Goal: Find specific page/section: Find specific page/section

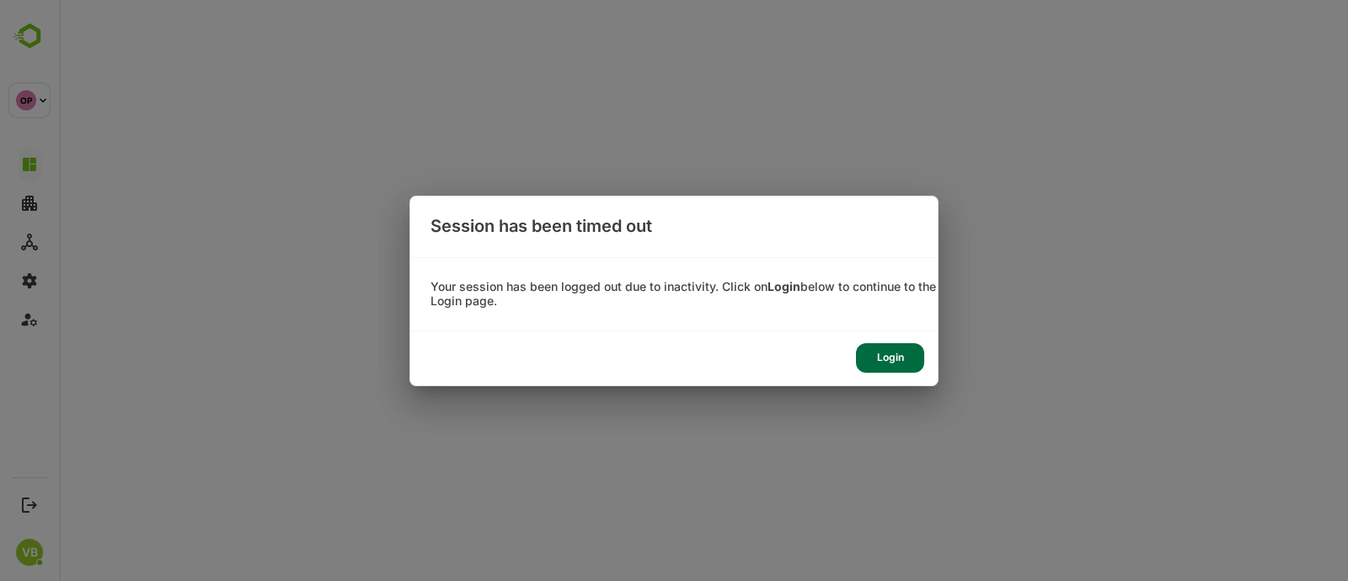
click at [897, 351] on div "Login" at bounding box center [890, 357] width 68 height 29
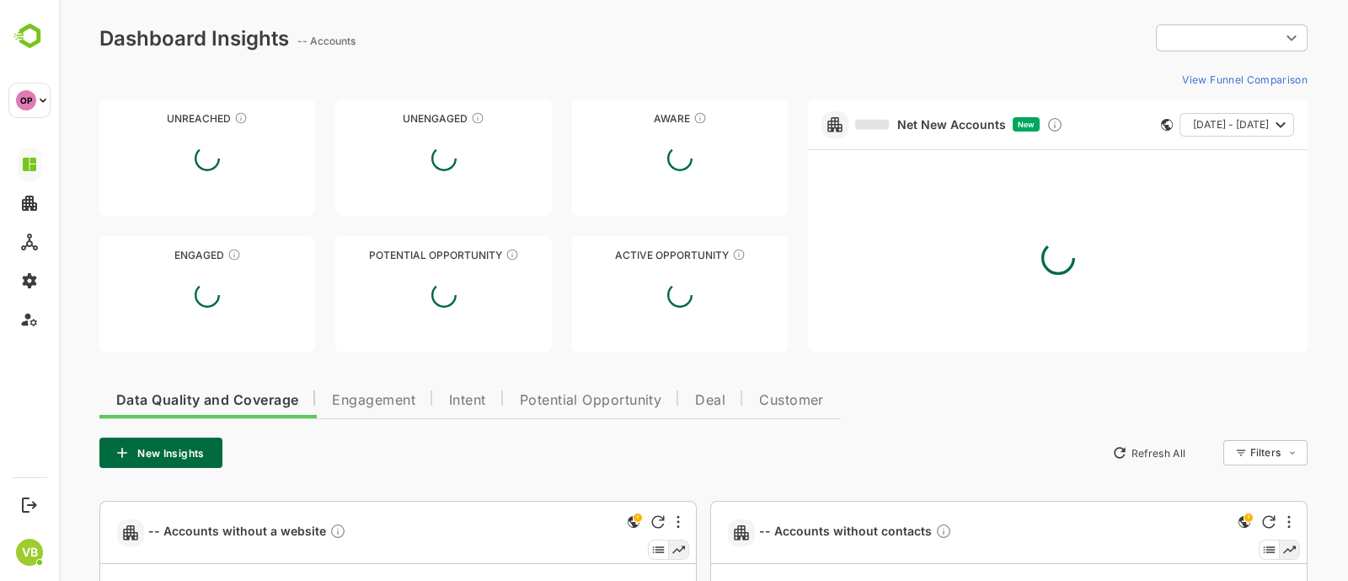
type input "**********"
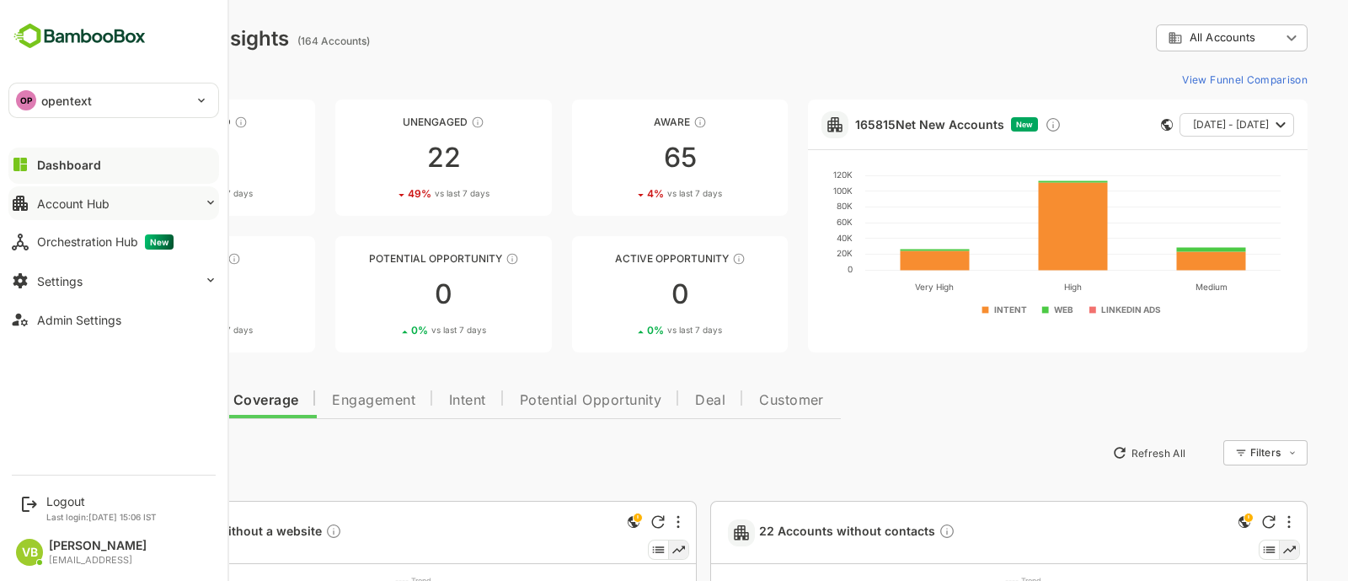
click at [129, 208] on button "Account Hub" at bounding box center [113, 203] width 211 height 34
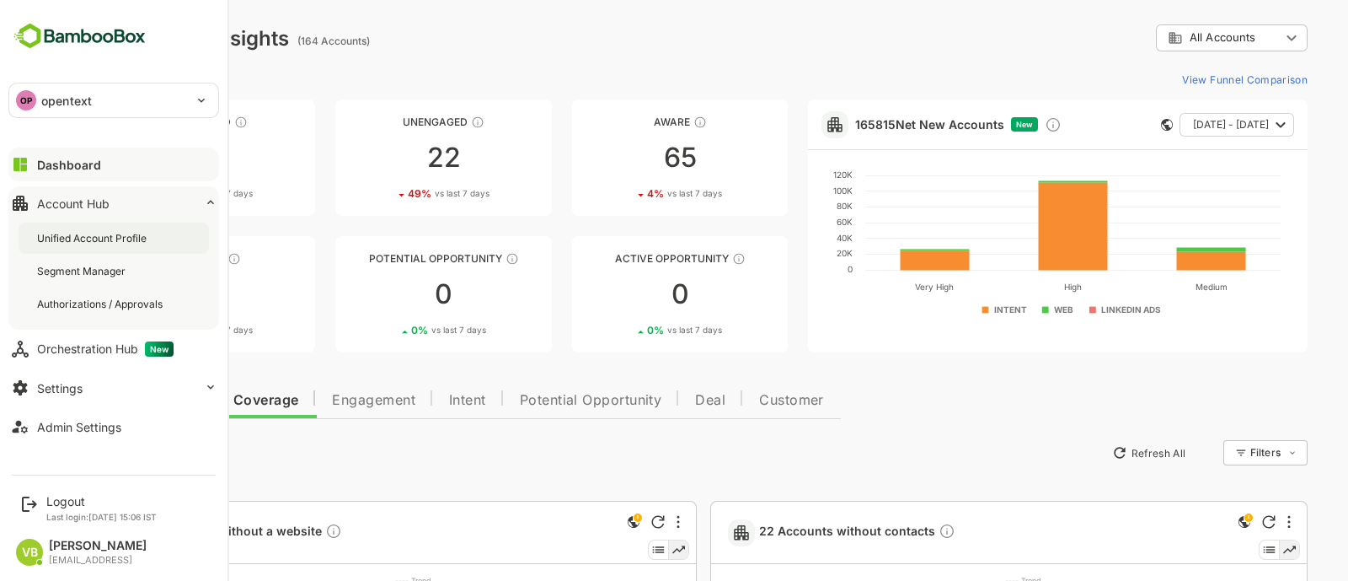
click at [122, 231] on div "Unified Account Profile" at bounding box center [93, 238] width 113 height 14
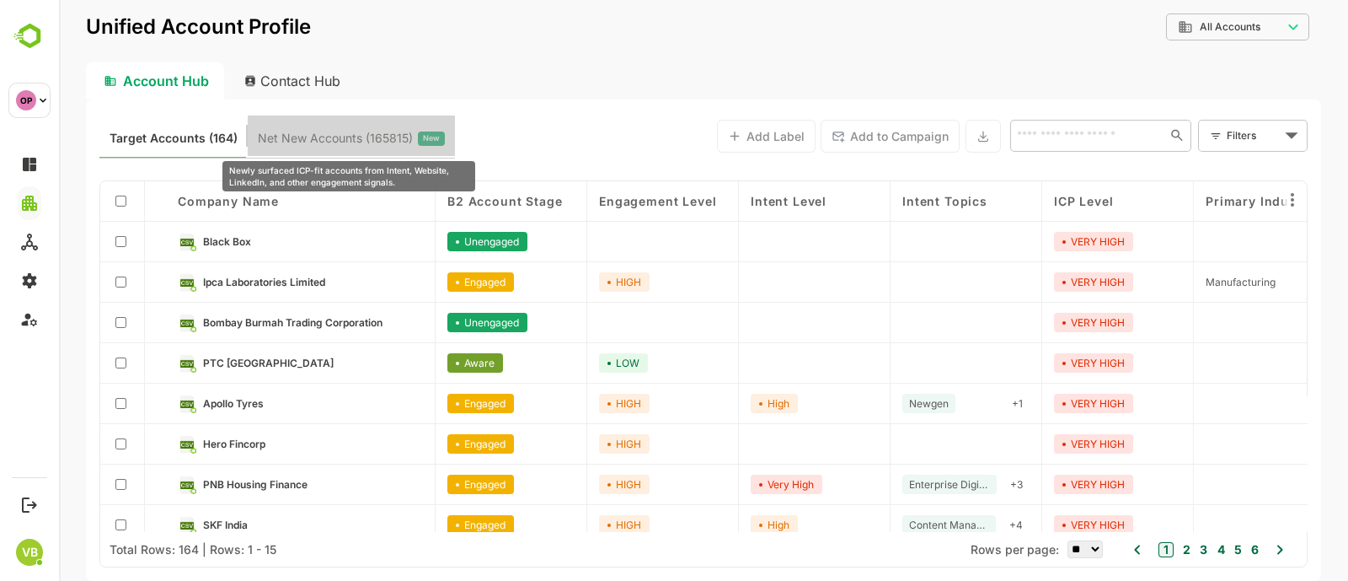
click at [373, 136] on span "Net New Accounts ( 165815 )" at bounding box center [335, 138] width 155 height 22
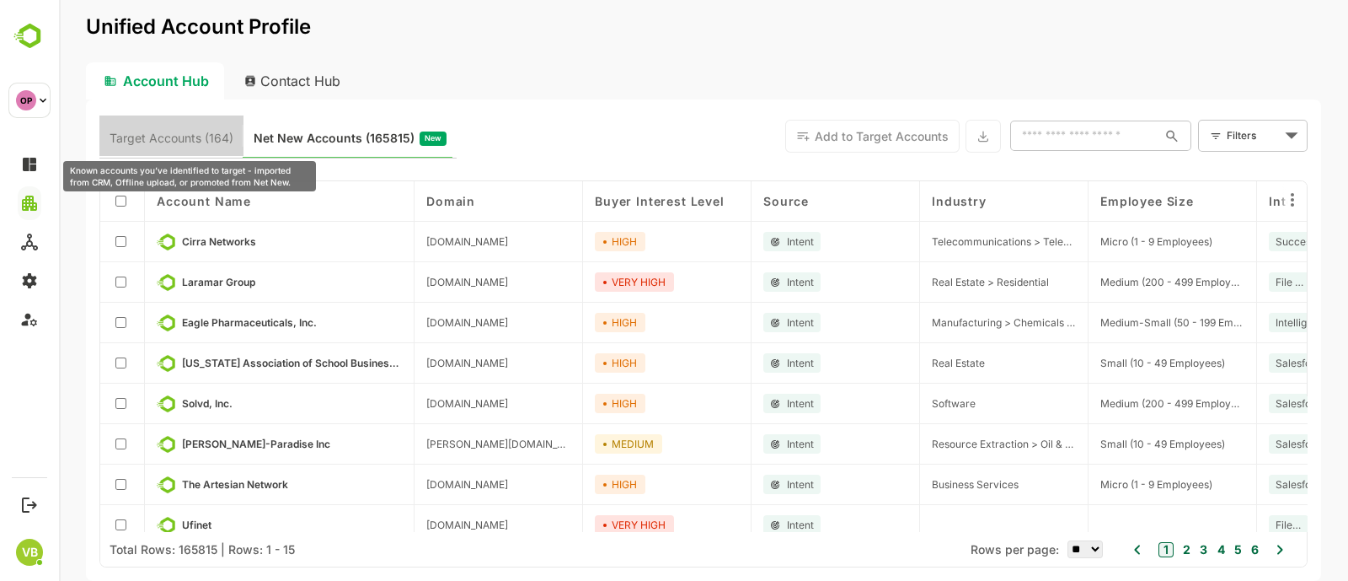
click at [178, 131] on span "Target Accounts (164)" at bounding box center [172, 138] width 124 height 22
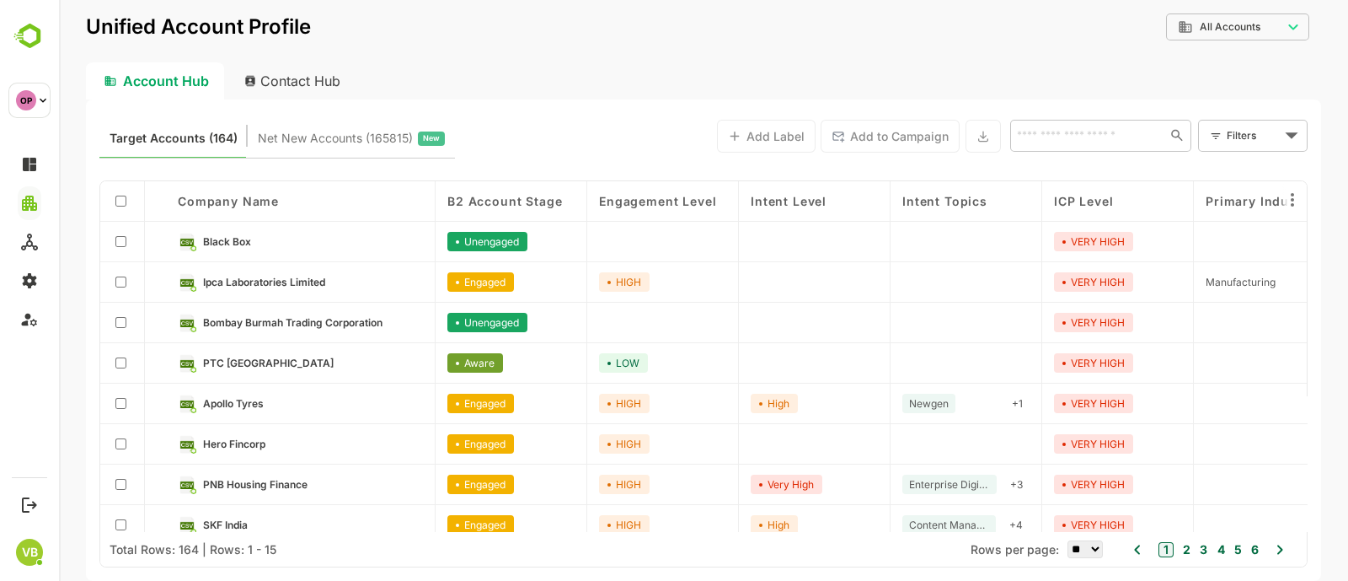
click at [1036, 137] on input "text" at bounding box center [1087, 135] width 151 height 20
type input "**"
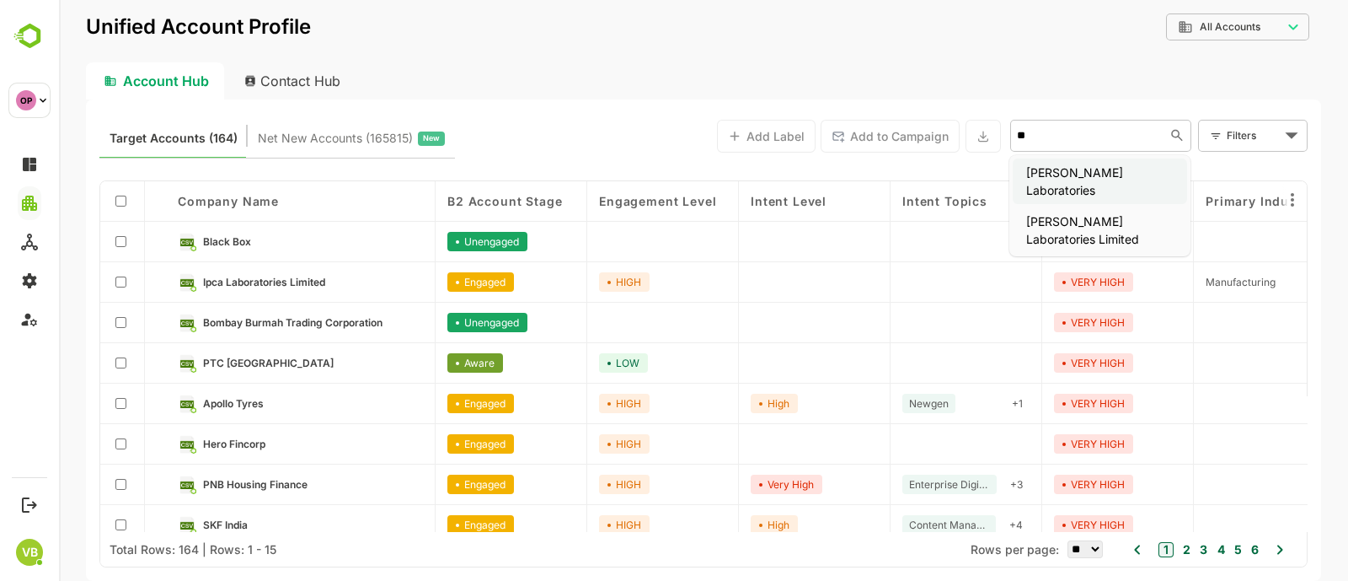
click at [1092, 169] on li "[PERSON_NAME] Laboratories" at bounding box center [1100, 181] width 174 height 46
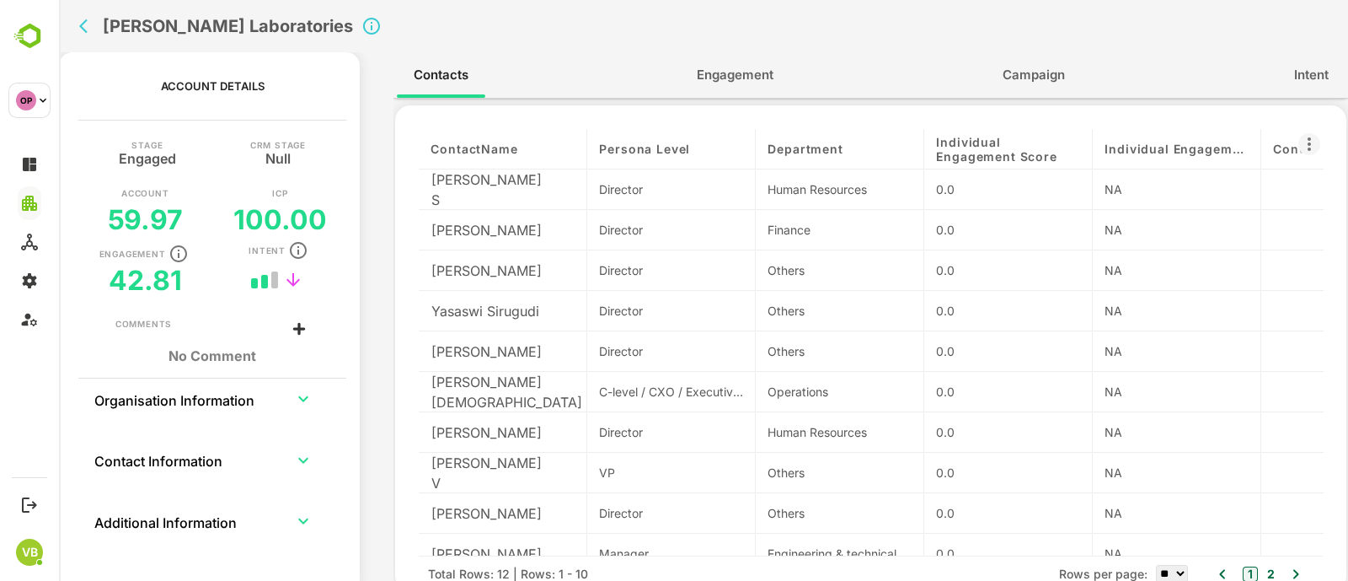
click at [1299, 151] on icon at bounding box center [1309, 144] width 20 height 20
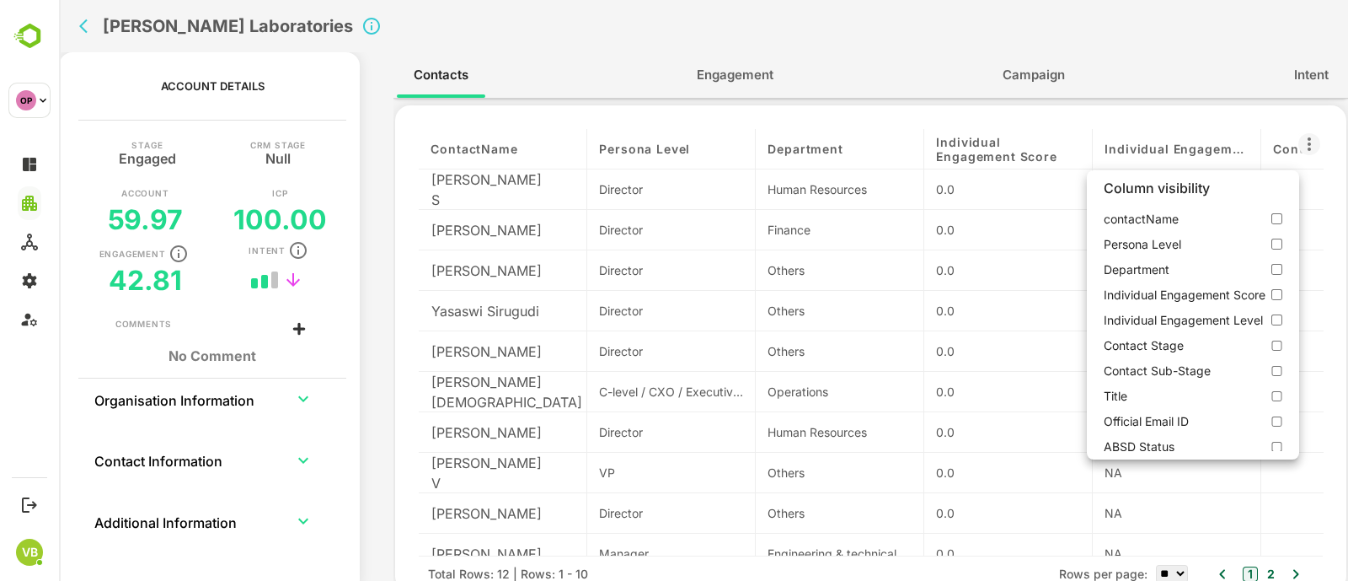
click at [81, 23] on div at bounding box center [703, 290] width 1289 height 581
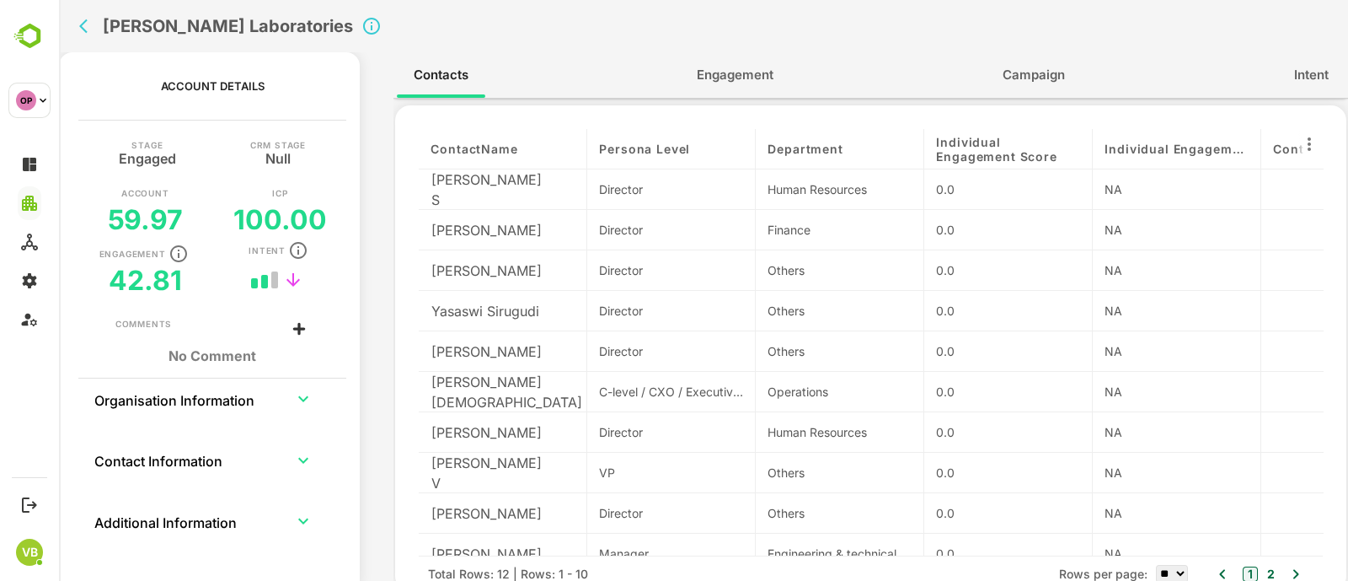
click at [81, 23] on icon "back" at bounding box center [87, 26] width 17 height 17
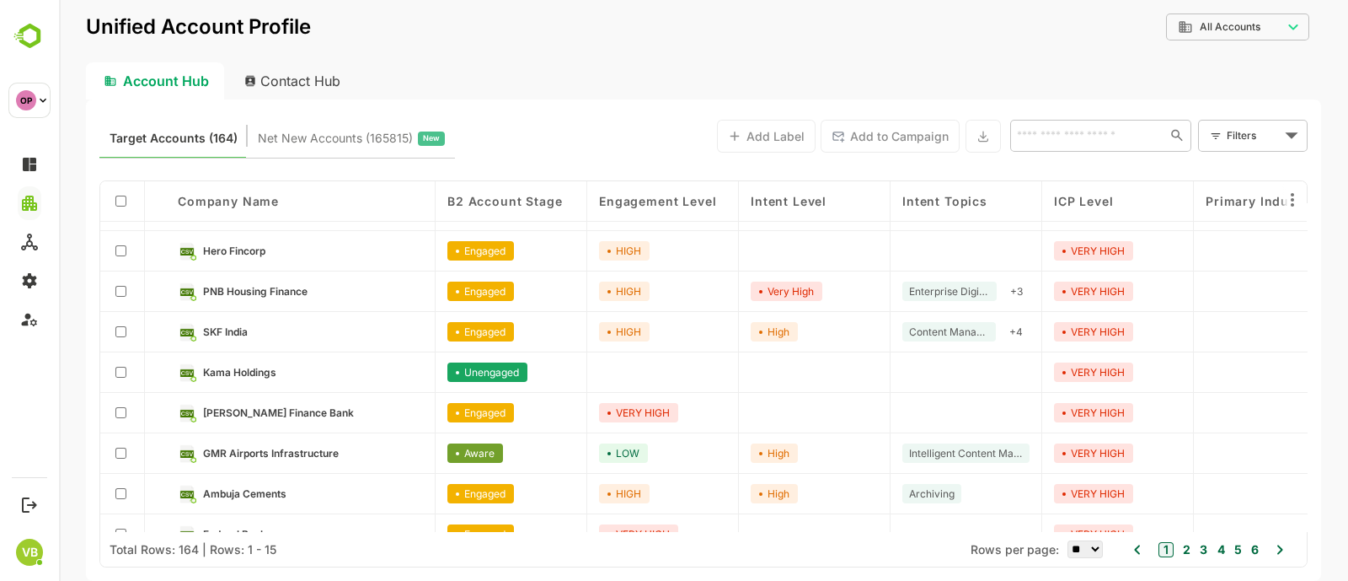
scroll to position [302, 0]
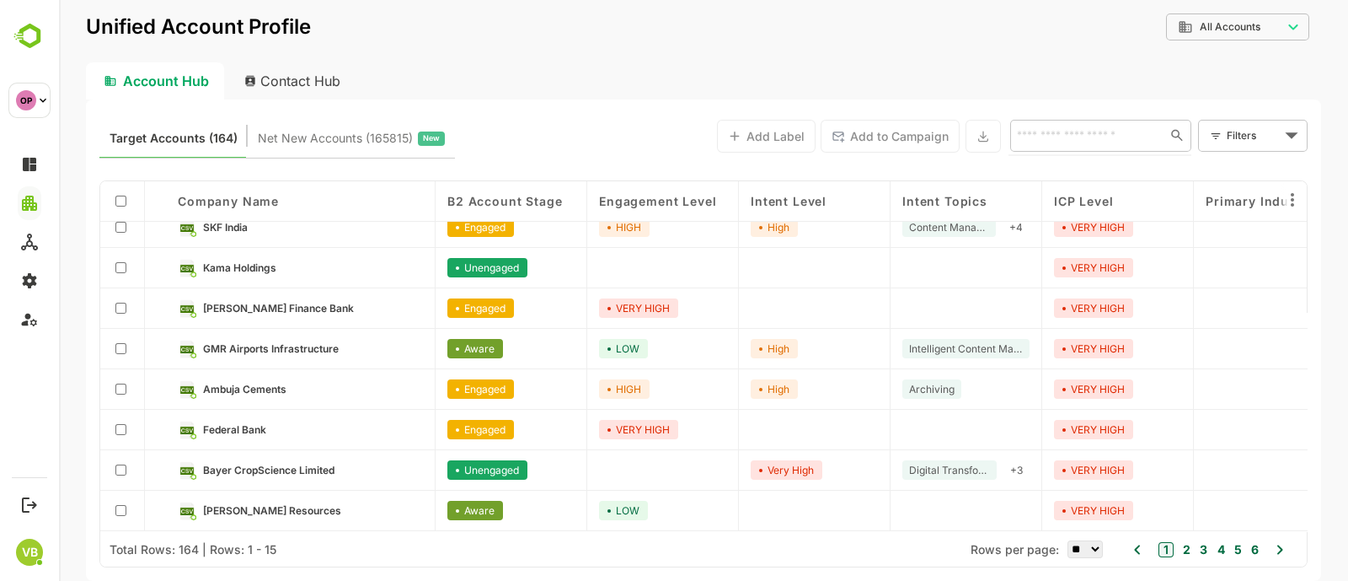
click at [1087, 129] on input "text" at bounding box center [1085, 135] width 146 height 20
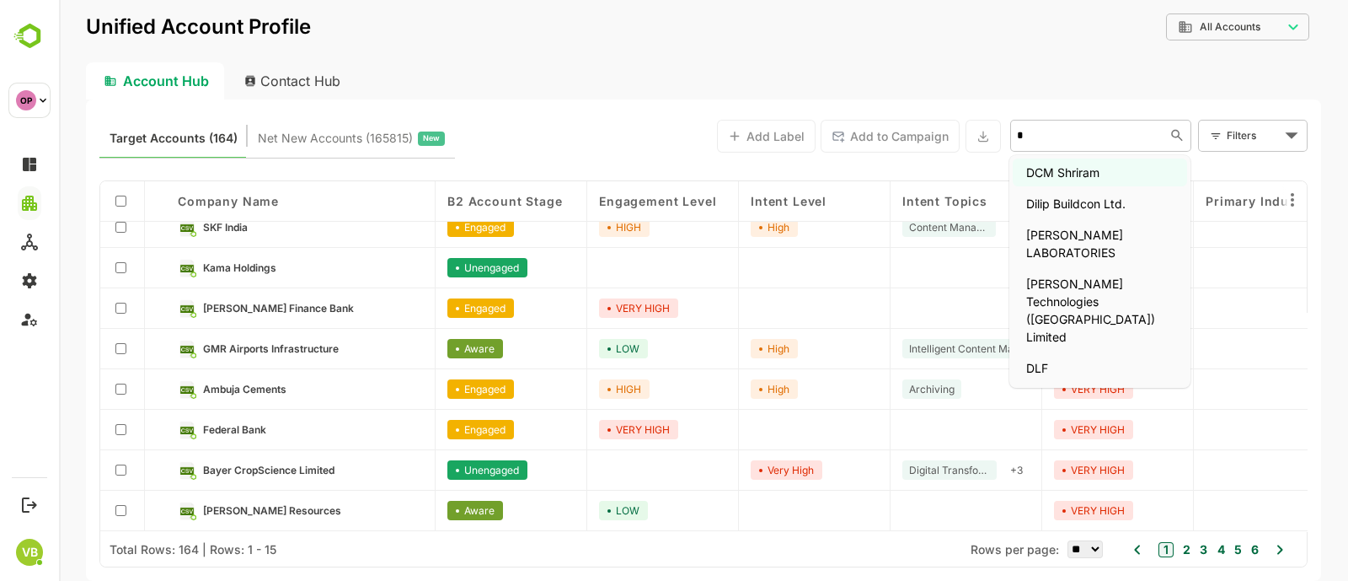
type input "**"
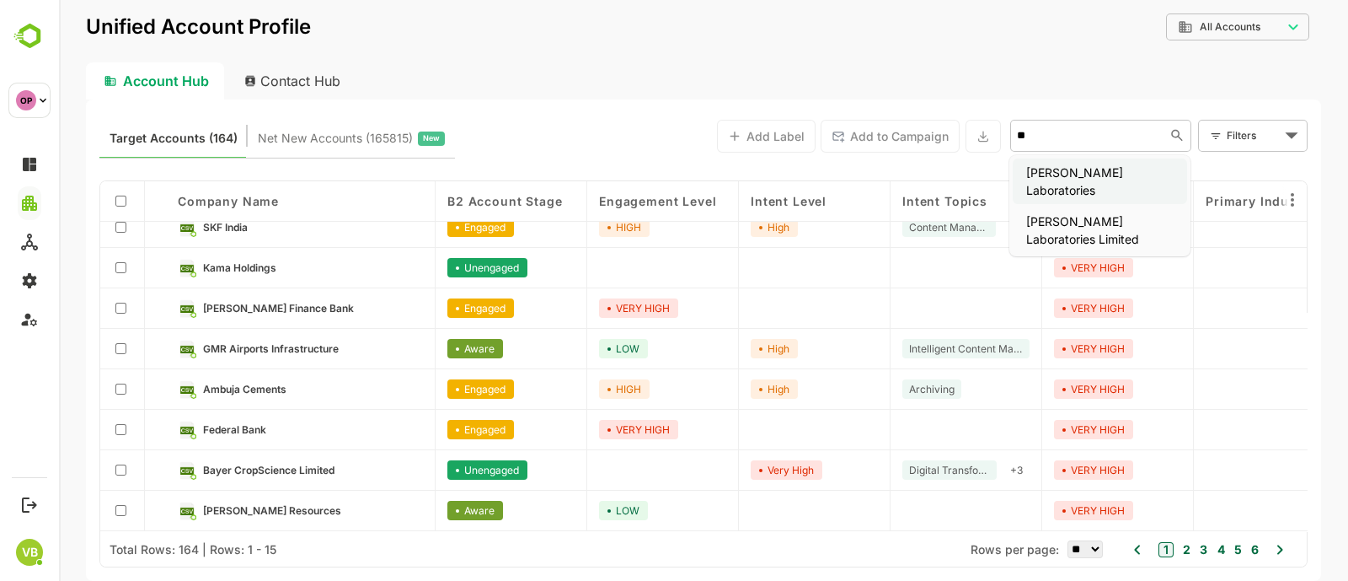
click at [1098, 177] on li "[PERSON_NAME] Laboratories" at bounding box center [1100, 181] width 174 height 46
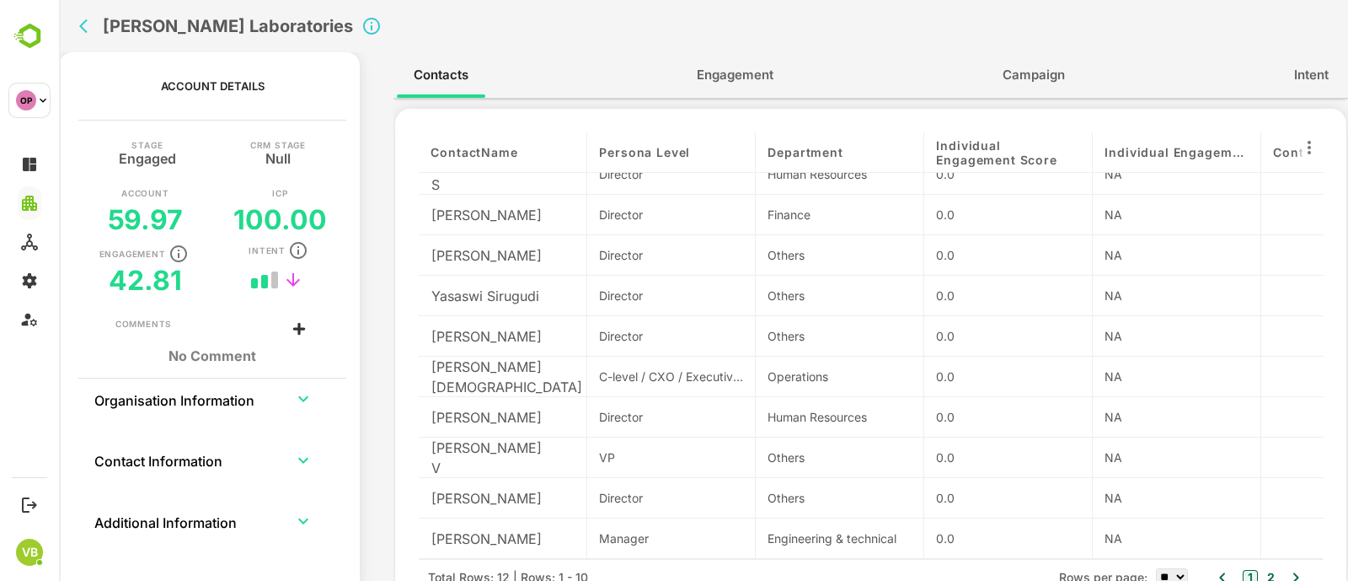
scroll to position [3, 0]
click at [88, 13] on button "back" at bounding box center [87, 25] width 25 height 25
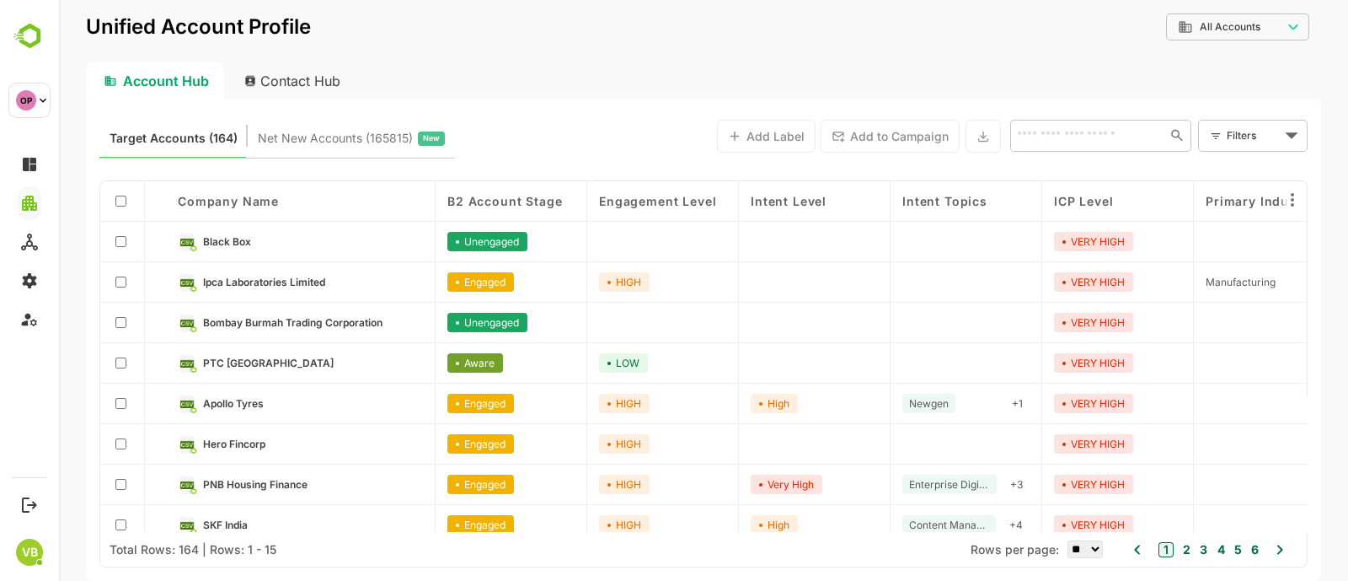
click at [1070, 133] on input "text" at bounding box center [1087, 135] width 151 height 20
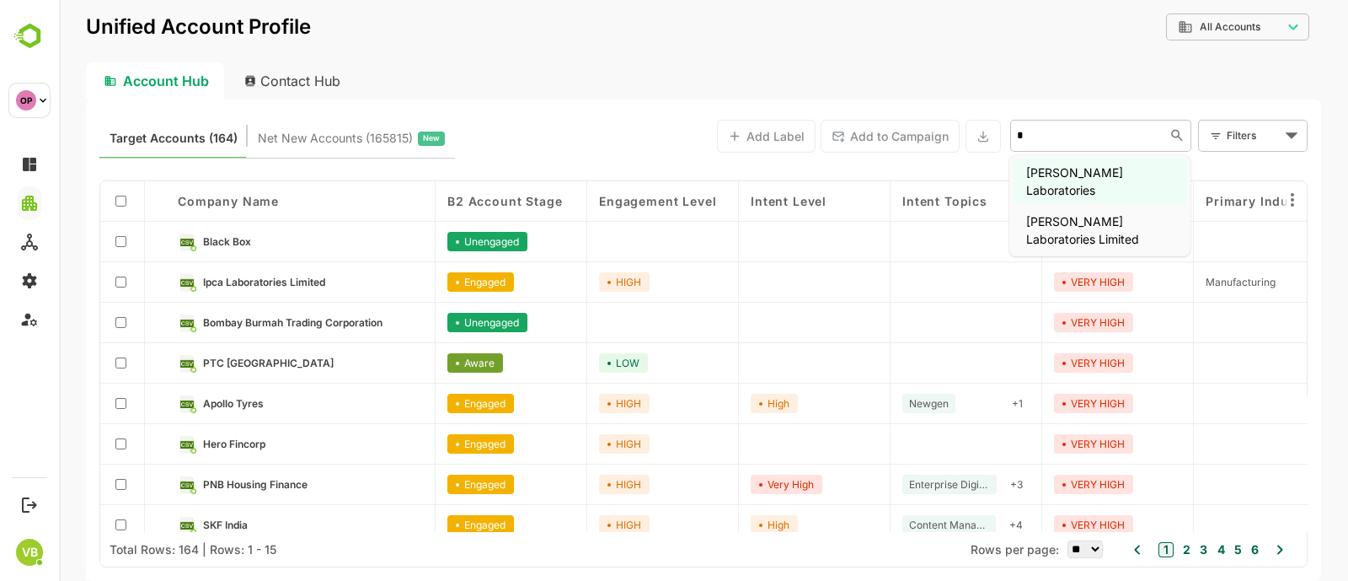
type input "**"
click at [1126, 211] on li "[PERSON_NAME] Laboratories Limited" at bounding box center [1100, 230] width 174 height 46
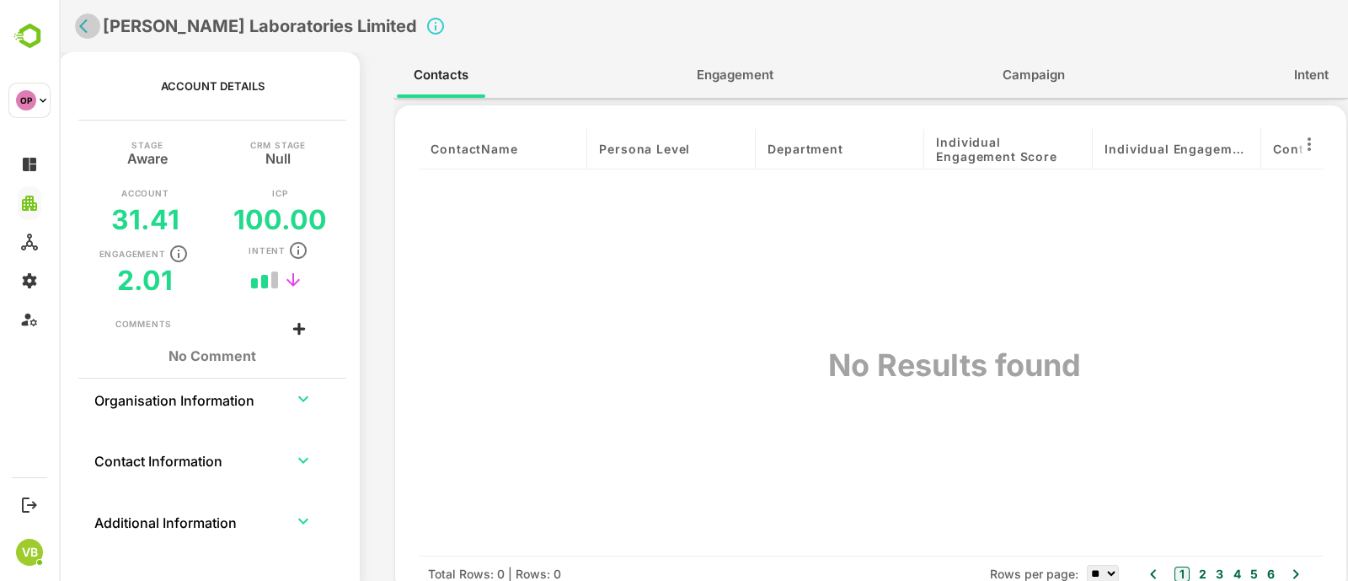
click at [84, 24] on icon "back" at bounding box center [87, 26] width 17 height 17
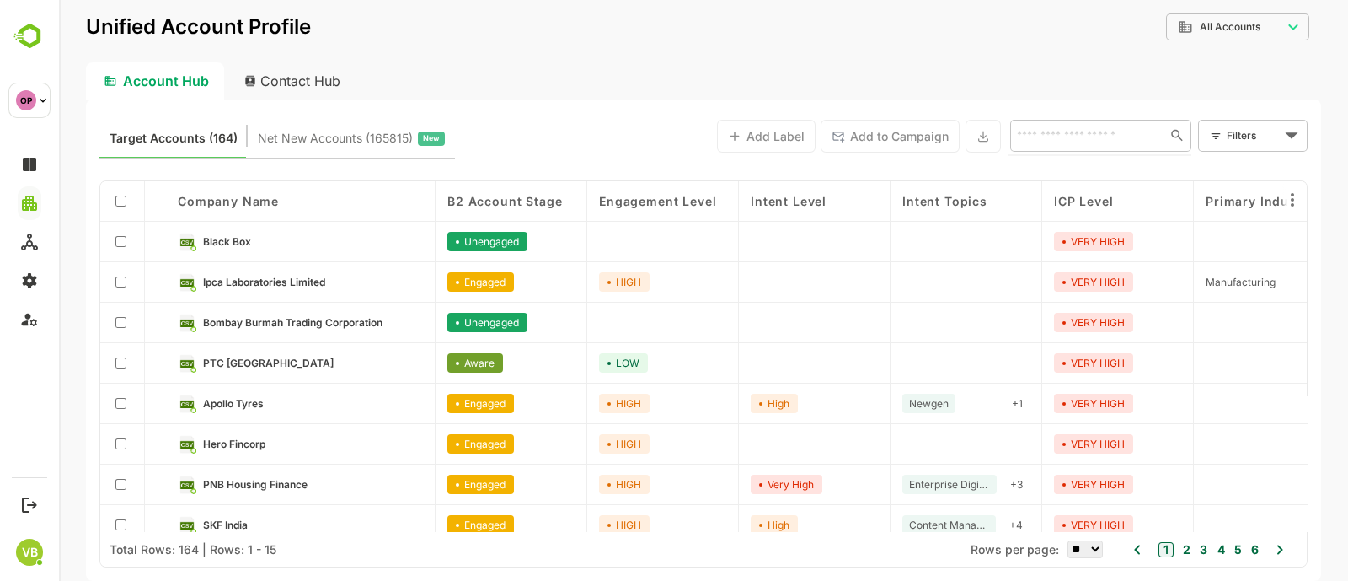
click at [1039, 134] on input "text" at bounding box center [1085, 135] width 146 height 20
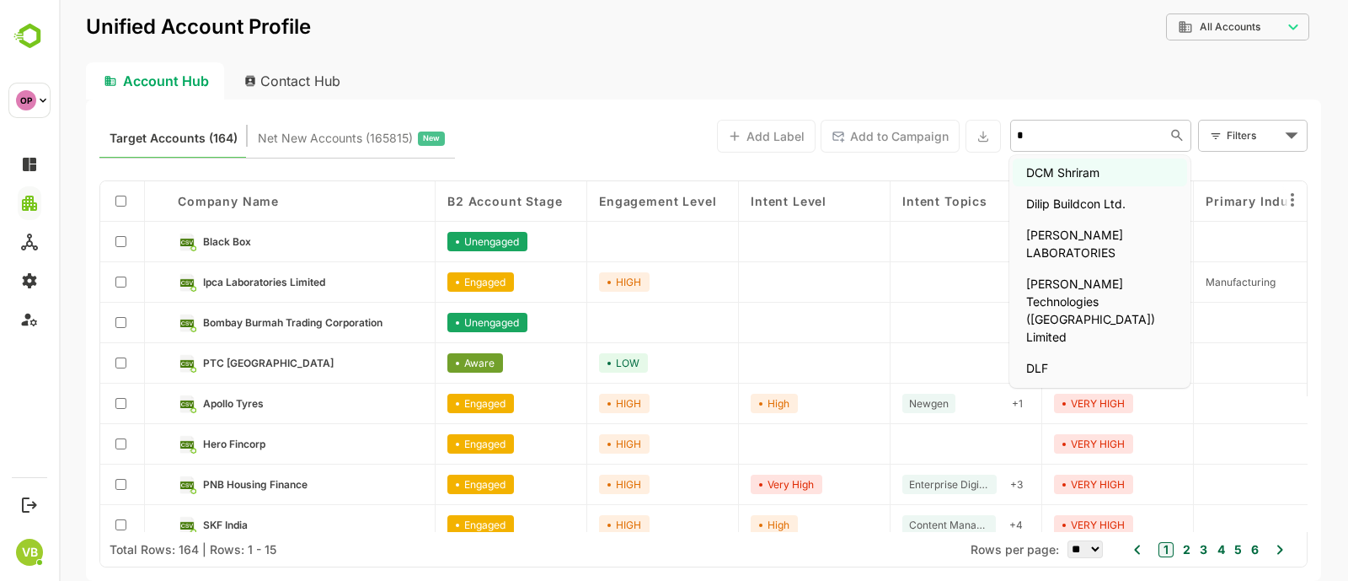
type input "**"
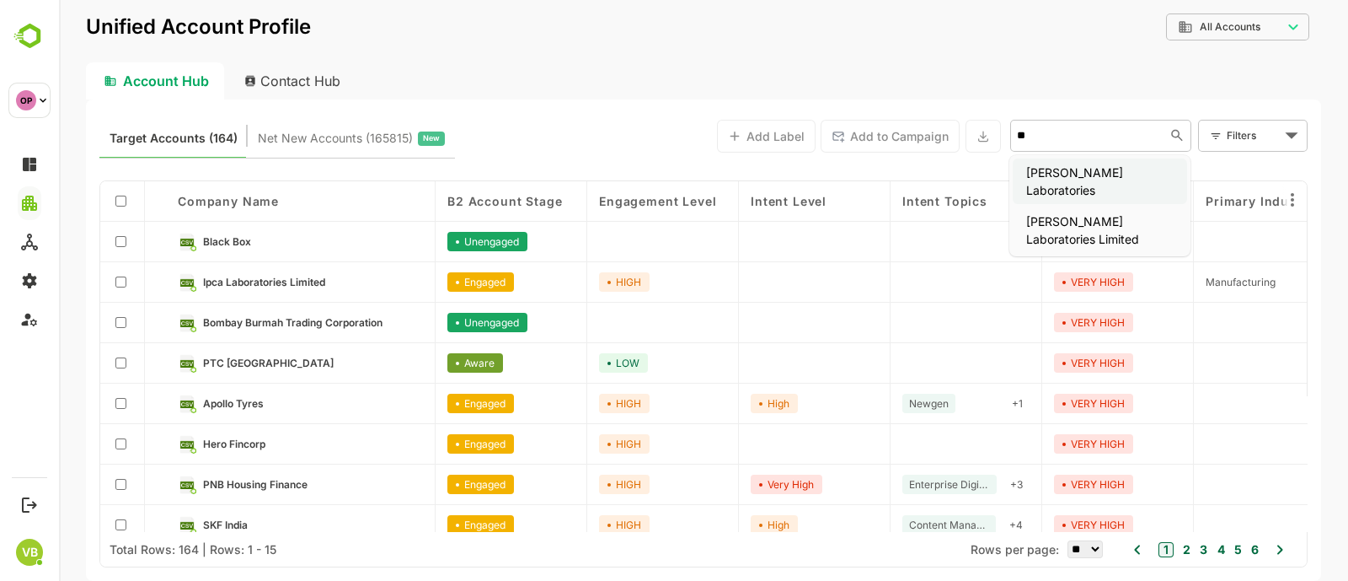
click at [1089, 172] on li "[PERSON_NAME] Laboratories" at bounding box center [1100, 181] width 174 height 46
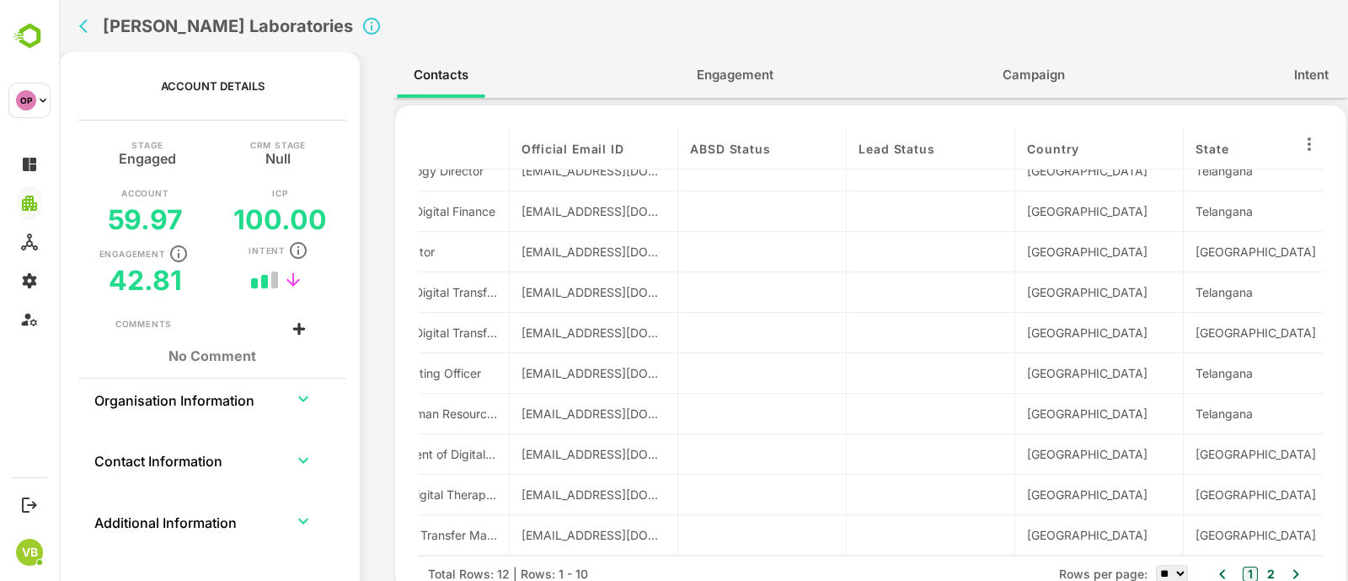
scroll to position [0, 1257]
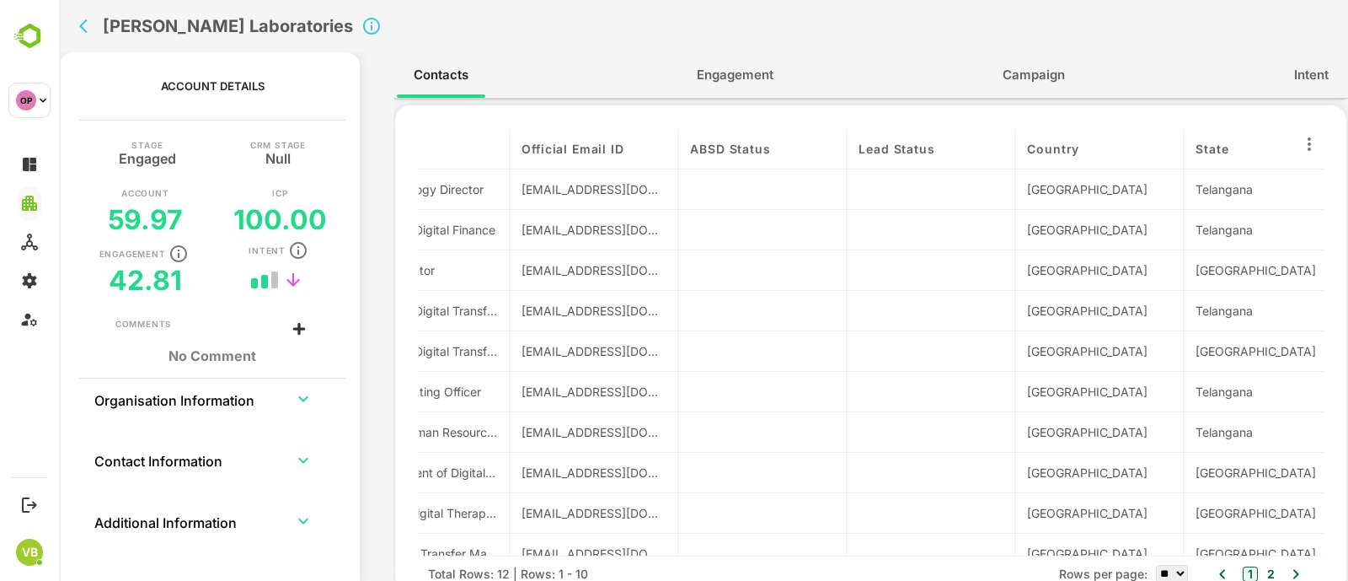
drag, startPoint x: 522, startPoint y: 140, endPoint x: 544, endPoint y: 445, distance: 305.8
click at [544, 445] on div "contactName Persona Level Department Individual Engagement Score Individual Eng…" at bounding box center [871, 342] width 904 height 426
drag, startPoint x: 522, startPoint y: 149, endPoint x: 595, endPoint y: 436, distance: 295.5
click at [595, 436] on div "contactName Persona Level Department Individual Engagement Score Individual Eng…" at bounding box center [871, 342] width 904 height 426
click at [1300, 148] on icon at bounding box center [1309, 144] width 20 height 20
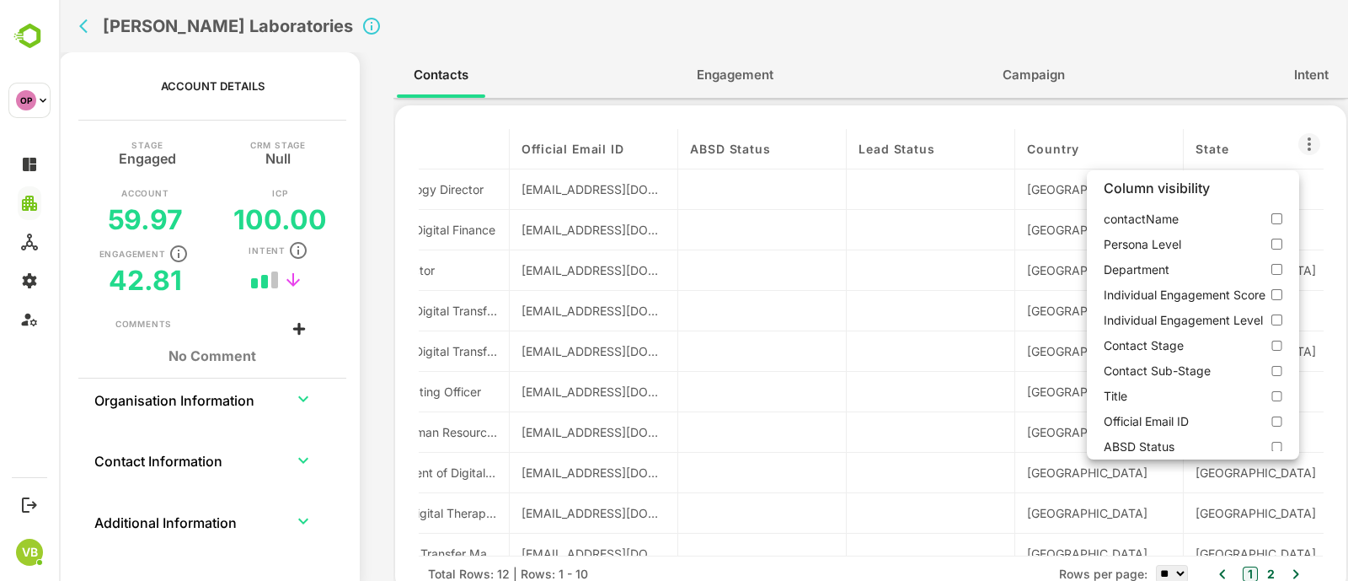
click at [778, 417] on div at bounding box center [703, 290] width 1289 height 581
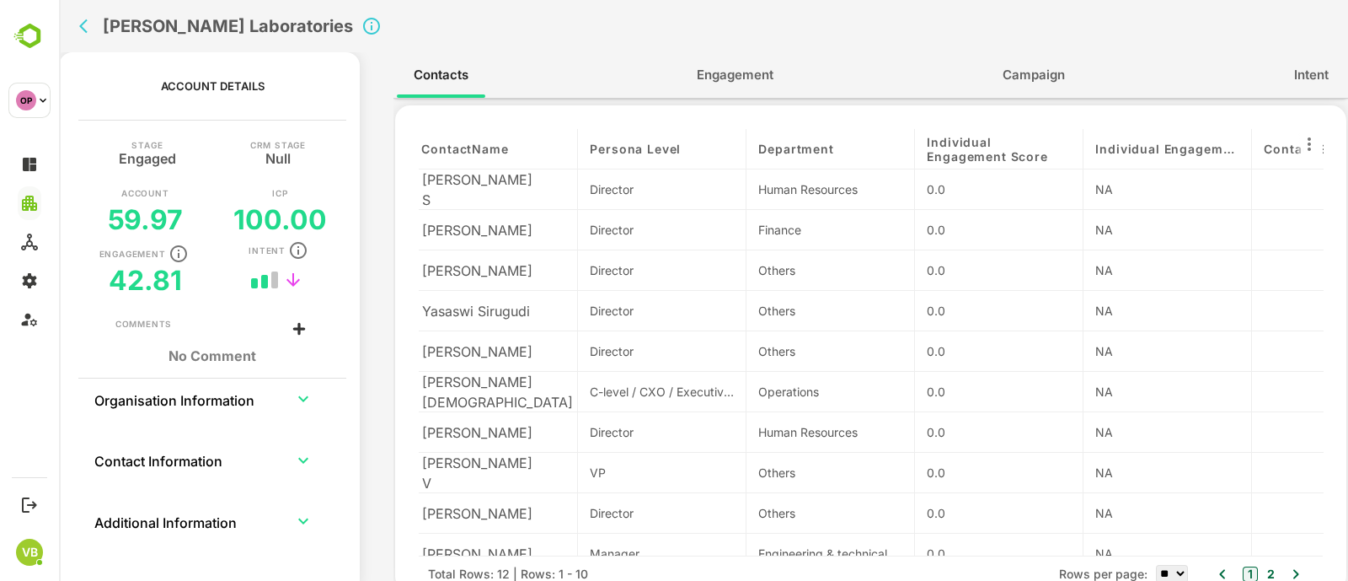
scroll to position [0, 0]
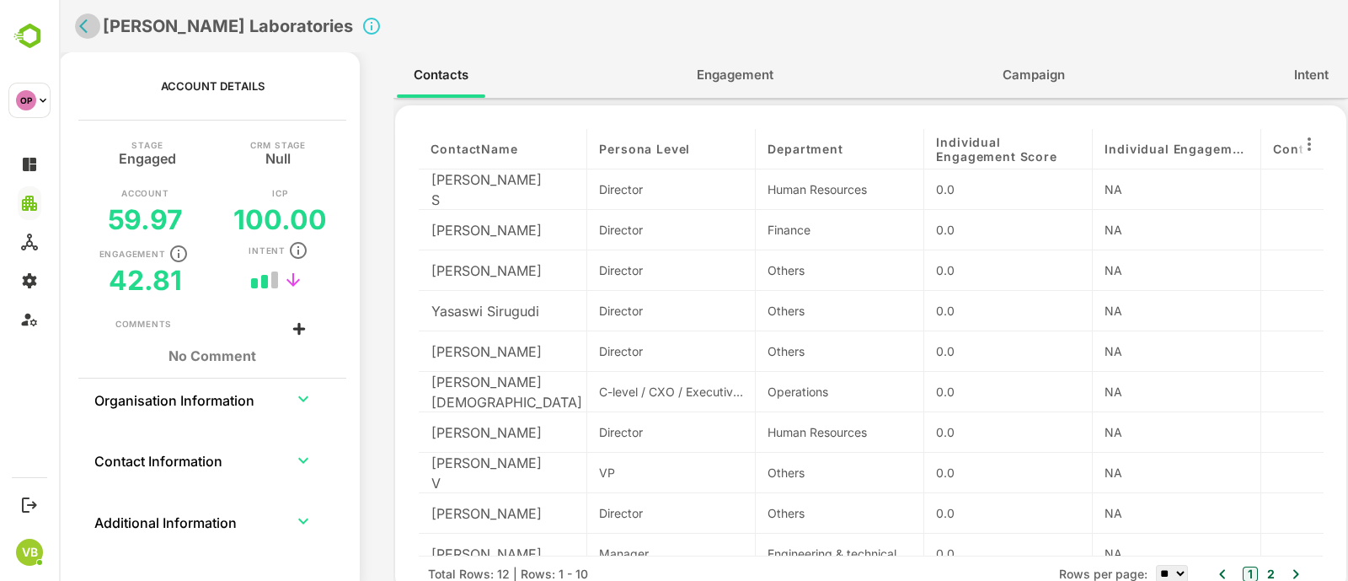
click at [82, 24] on icon "back" at bounding box center [83, 26] width 8 height 14
